Goal: Information Seeking & Learning: Learn about a topic

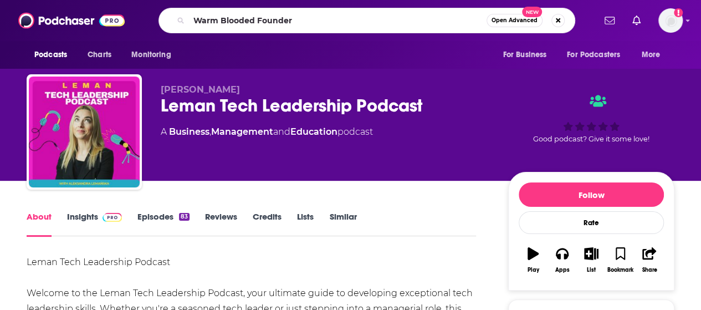
type input "Warm Blooded Founders"
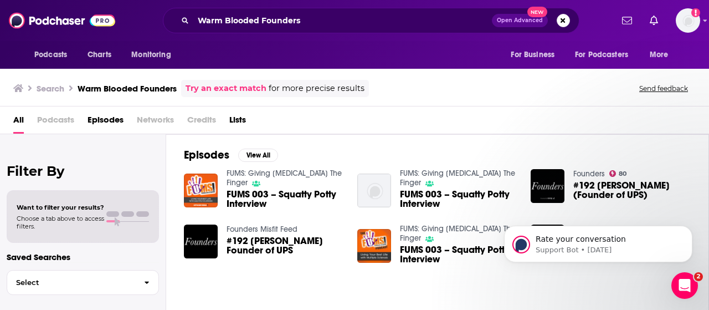
click at [62, 119] on span "Podcasts" at bounding box center [55, 122] width 37 height 23
click at [49, 118] on span "Podcasts" at bounding box center [55, 122] width 37 height 23
click at [59, 119] on span "Podcasts" at bounding box center [55, 122] width 37 height 23
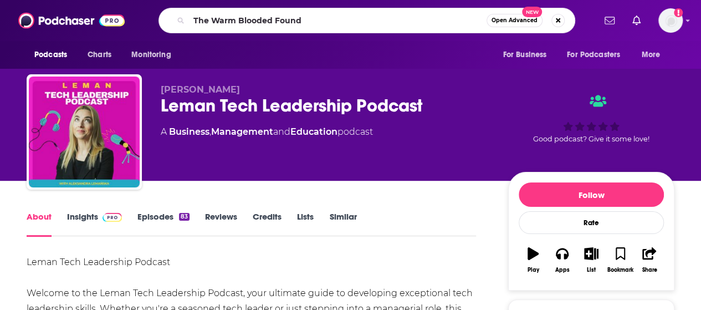
type input "The Warm Blooded Founde"
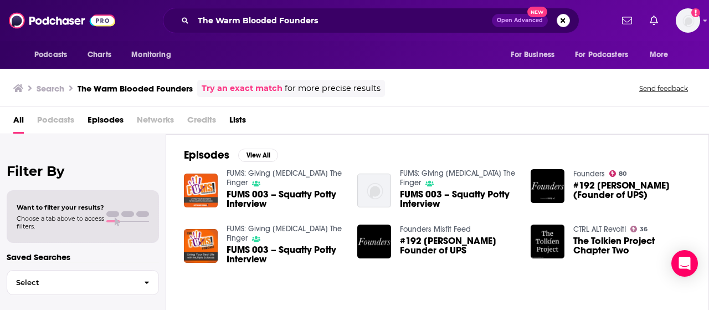
click at [58, 116] on span "Podcasts" at bounding box center [55, 122] width 37 height 23
click at [64, 121] on span "Podcasts" at bounding box center [55, 122] width 37 height 23
click at [125, 85] on h3 "The Warm Blooded Founders" at bounding box center [135, 88] width 115 height 11
